Goal: Information Seeking & Learning: Learn about a topic

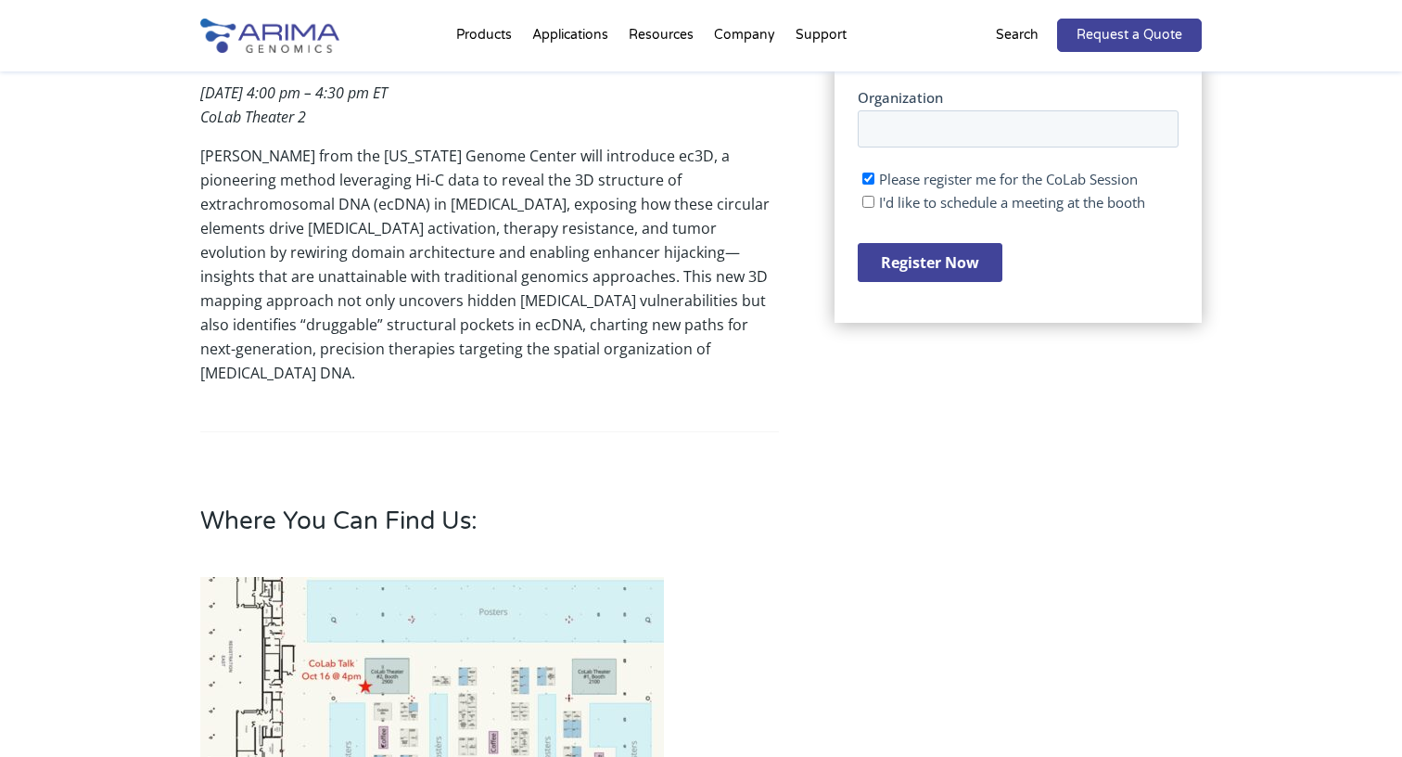
scroll to position [625, 0]
click at [501, 354] on p "[PERSON_NAME] from the [US_STATE] Genome Center will introduce ec3D, a pioneeri…" at bounding box center [489, 263] width 579 height 241
click at [533, 358] on p "[PERSON_NAME] from the [US_STATE] Genome Center will introduce ec3D, a pioneeri…" at bounding box center [489, 263] width 579 height 241
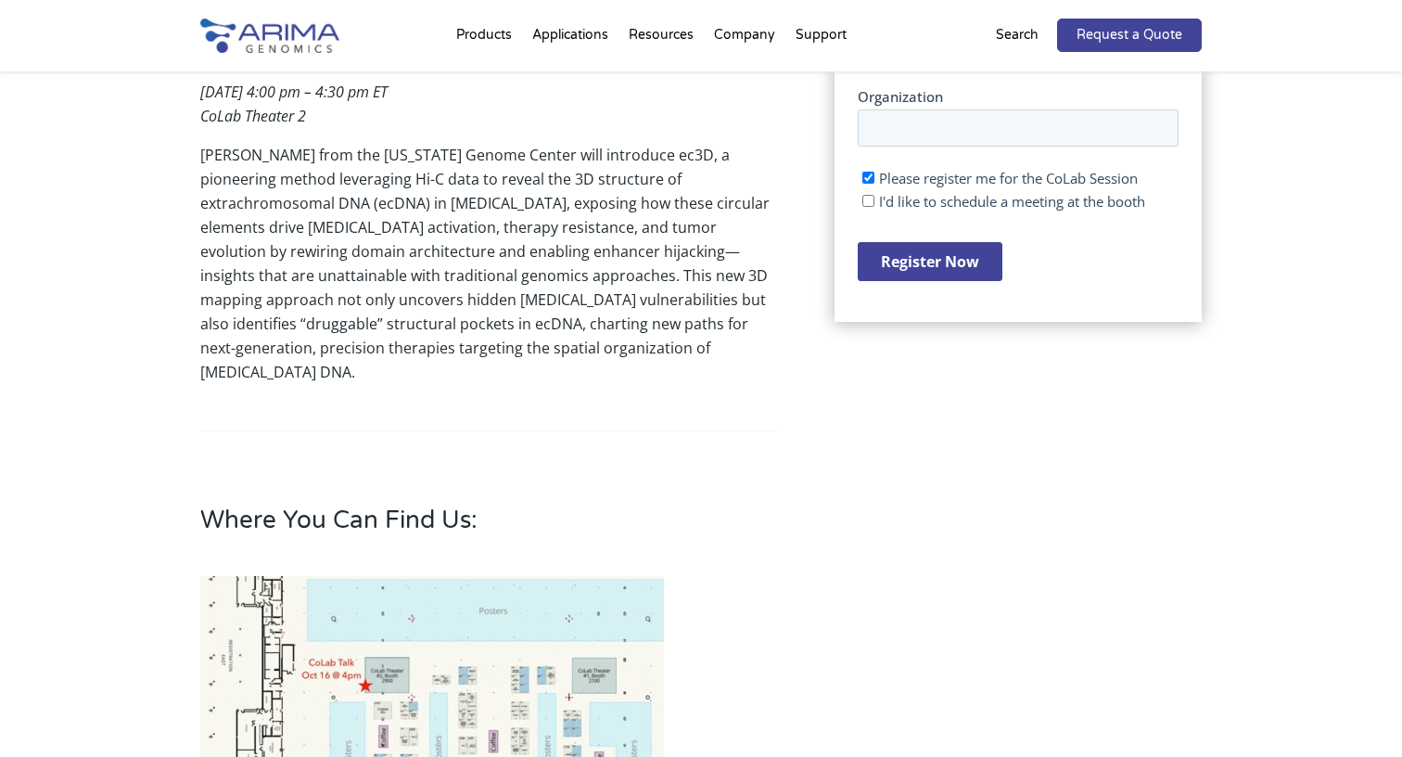
click at [536, 352] on p "[PERSON_NAME] from the [US_STATE] Genome Center will introduce ec3D, a pioneeri…" at bounding box center [489, 263] width 579 height 241
click at [573, 365] on div "CoLab Session Decoding Cancer’s Circular Genome: 3D Insights into Extrachromoso…" at bounding box center [489, 250] width 579 height 598
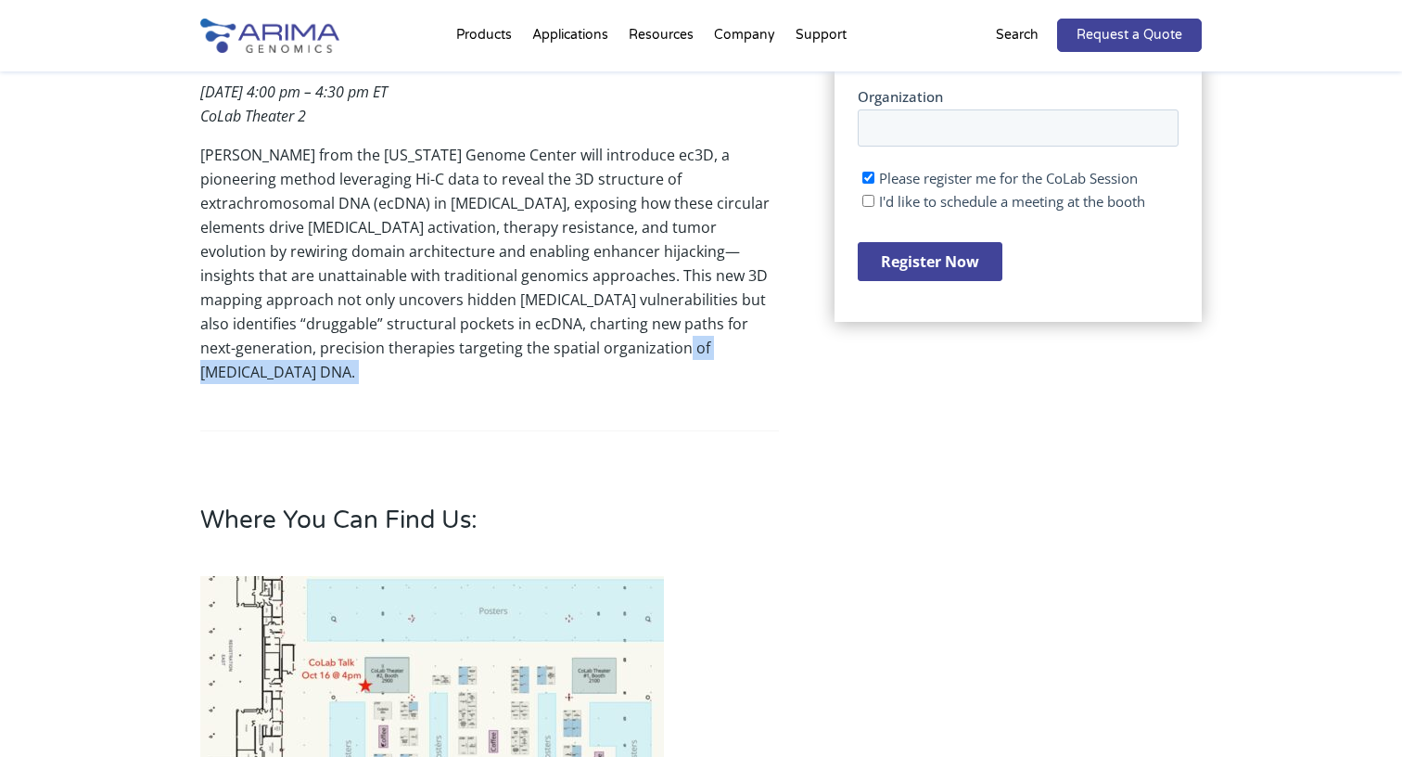
click at [573, 365] on div "CoLab Session Decoding Cancer’s Circular Genome: 3D Insights into Extrachromoso…" at bounding box center [489, 250] width 579 height 598
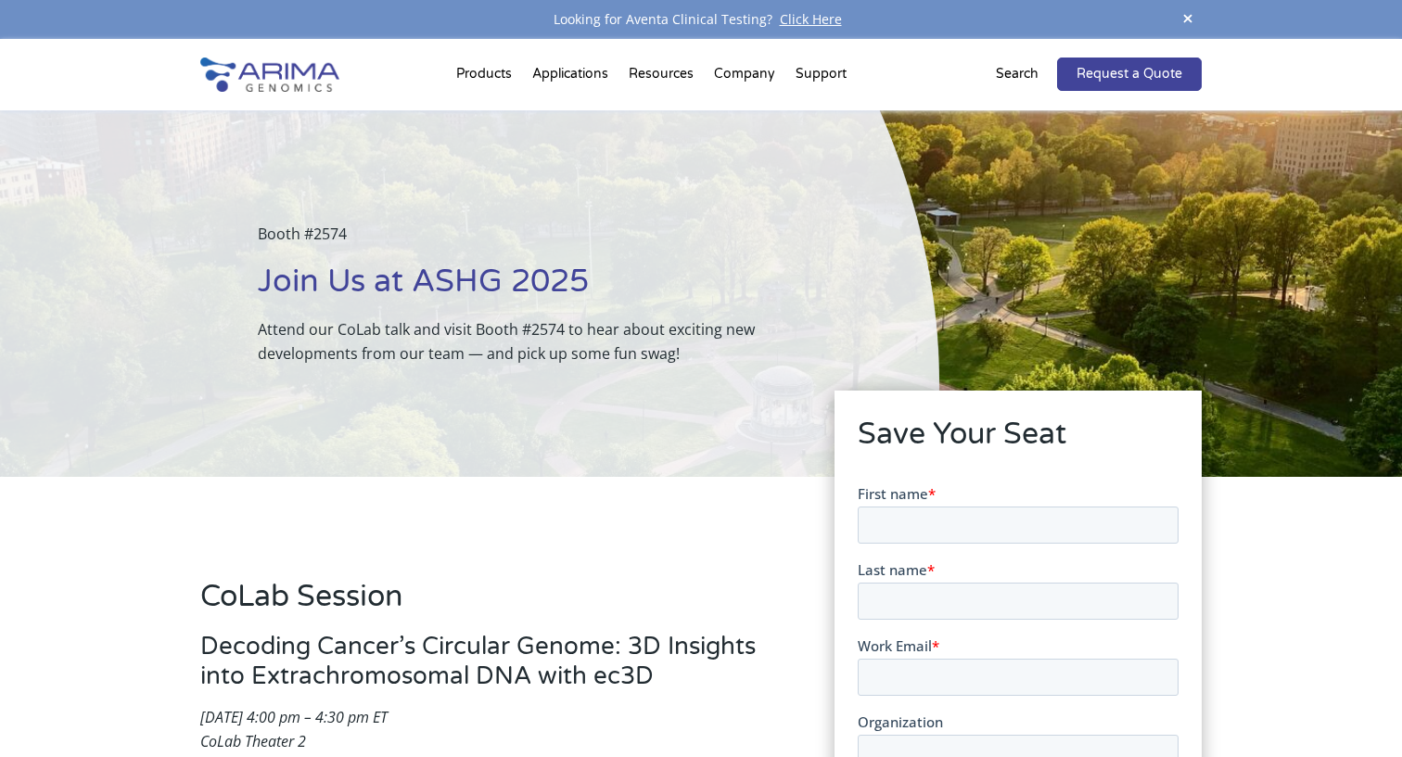
scroll to position [0, 0]
